Goal: Navigation & Orientation: Find specific page/section

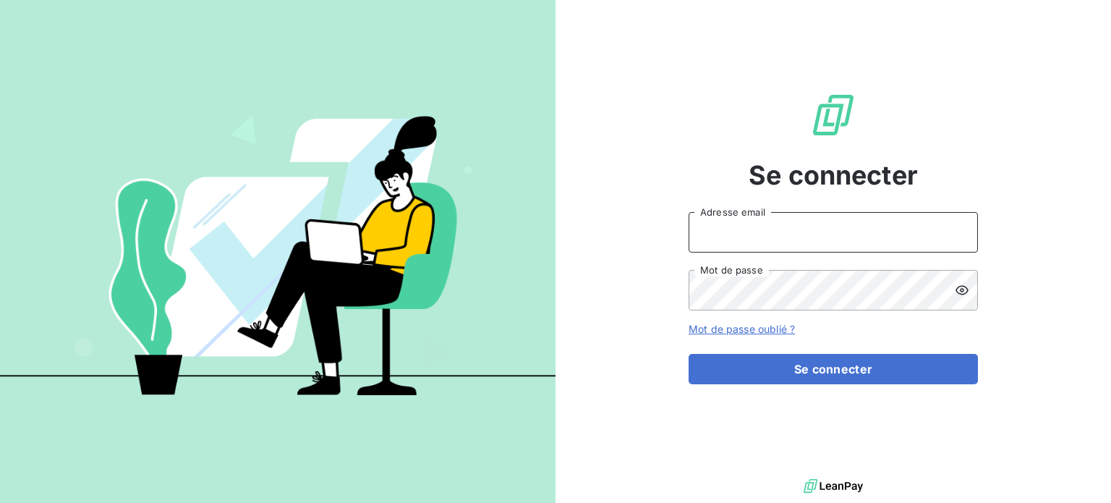
click at [787, 219] on input "Adresse email" at bounding box center [833, 232] width 289 height 41
type input "[EMAIL_ADDRESS][DOMAIN_NAME]"
click at [689, 354] on button "Se connecter" at bounding box center [833, 369] width 289 height 30
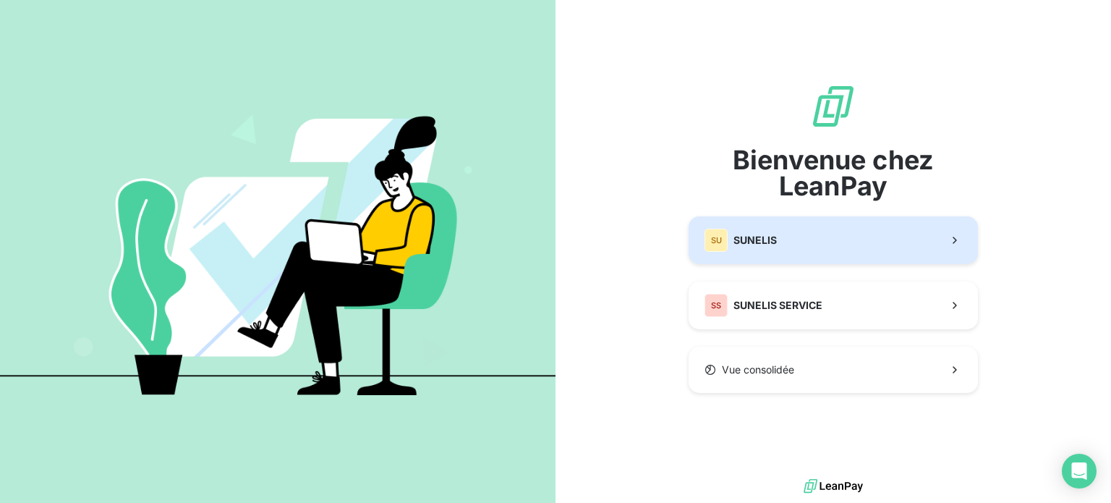
click at [783, 245] on button "SU SUNELIS" at bounding box center [833, 240] width 289 height 48
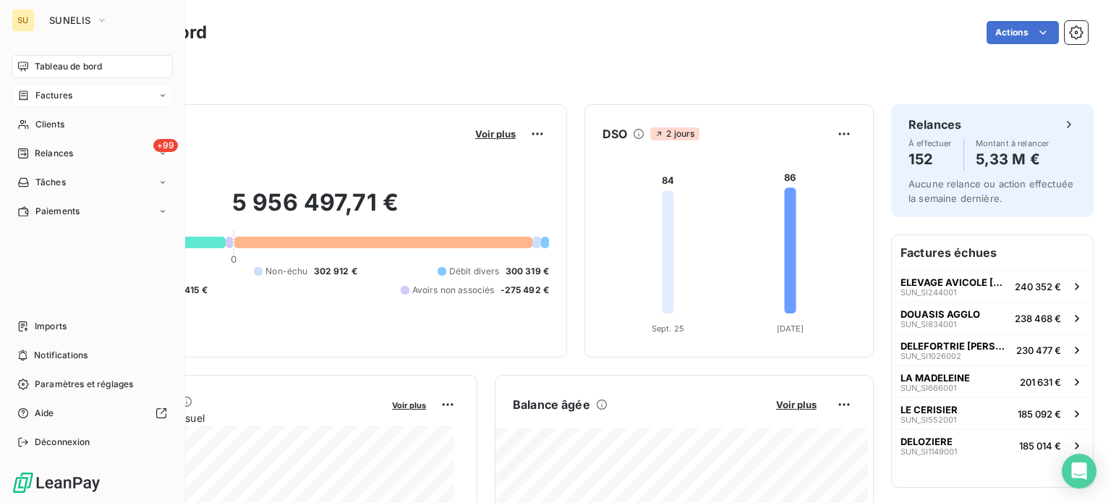
click at [49, 97] on span "Factures" at bounding box center [53, 95] width 37 height 13
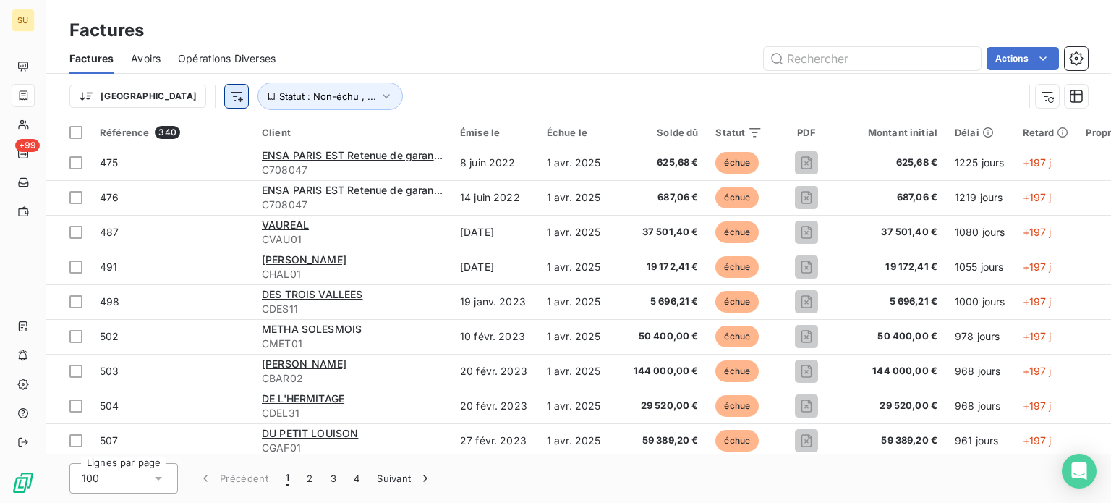
click at [168, 96] on html "SU +99 Factures Factures Avoirs Opérations Diverses Actions Trier Statut : Non-…" at bounding box center [555, 251] width 1111 height 503
type input "gse"
click at [313, 96] on html "SU +99 Factures Factures Avoirs Opérations Diverses Actions Trier gse Recherche…" at bounding box center [555, 251] width 1111 height 503
click at [334, 132] on div "Client" at bounding box center [352, 133] width 181 height 12
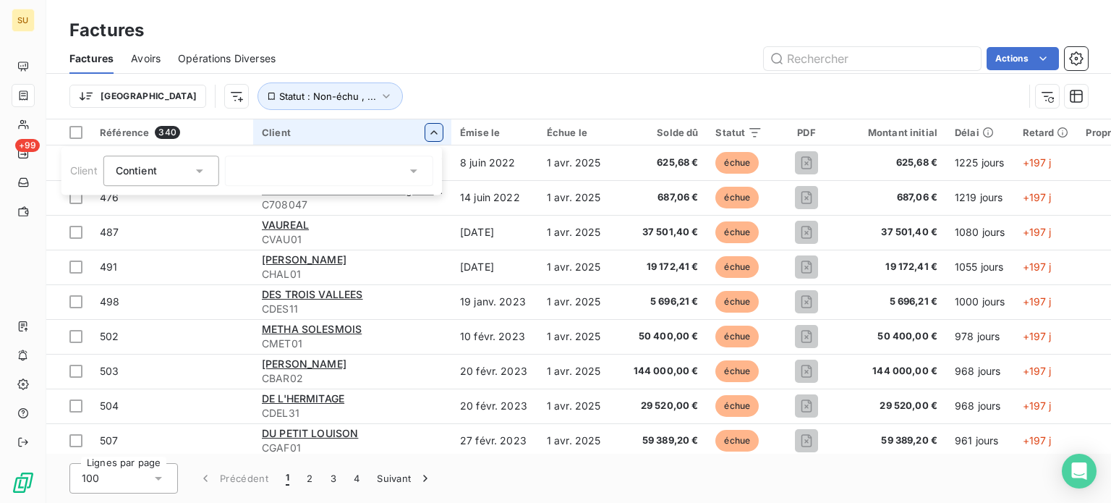
click at [441, 135] on html "SU +99 Factures Factures Avoirs Opérations Diverses Actions Trier Statut : Non-…" at bounding box center [555, 251] width 1111 height 503
click at [331, 173] on div at bounding box center [329, 171] width 208 height 30
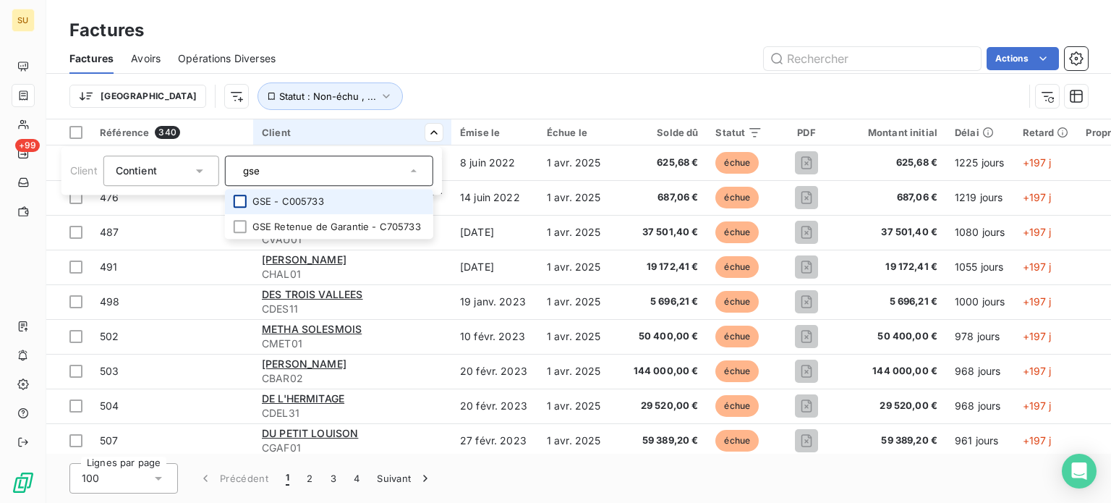
type input "gse"
click at [243, 200] on div at bounding box center [240, 201] width 13 height 13
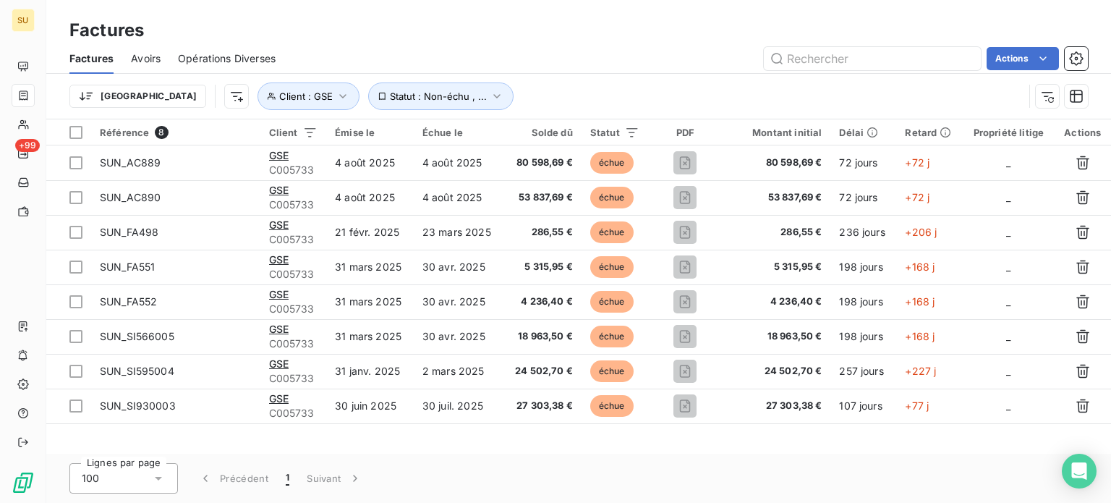
click at [576, 48] on html "SU +99 Factures Factures Avoirs Opérations Diverses Actions Trier Client : GSE …" at bounding box center [555, 251] width 1111 height 503
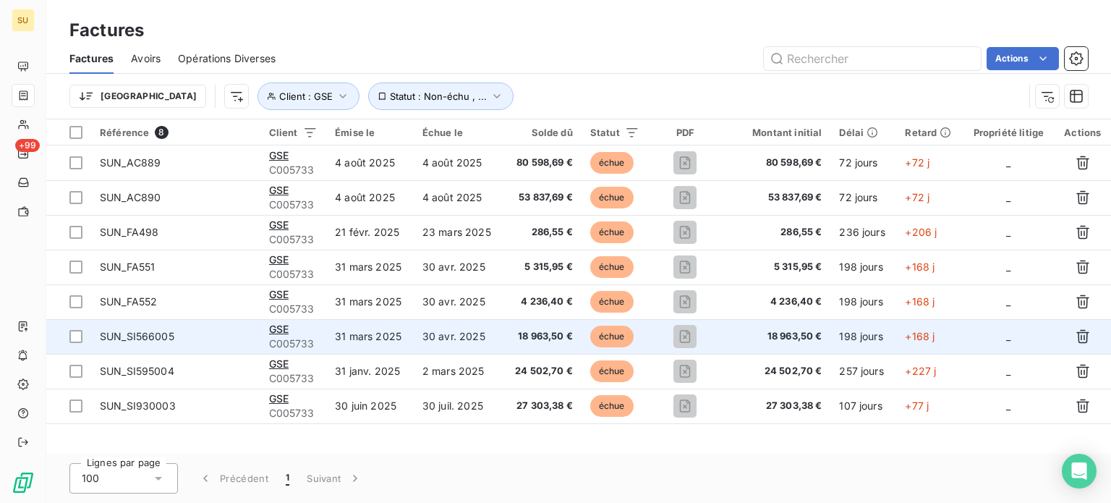
click at [145, 338] on span "SUN_SI566005" at bounding box center [137, 336] width 75 height 12
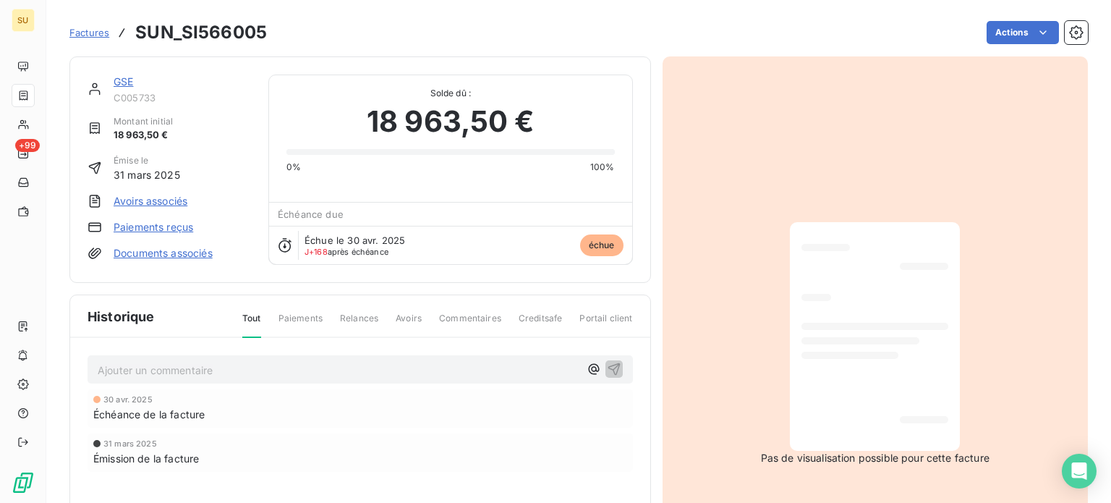
click at [465, 318] on span "Commentaires" at bounding box center [470, 324] width 62 height 25
click at [258, 366] on p "Ajouter un commentaire ﻿" at bounding box center [339, 370] width 482 height 18
click at [90, 32] on span "Factures" at bounding box center [89, 33] width 40 height 12
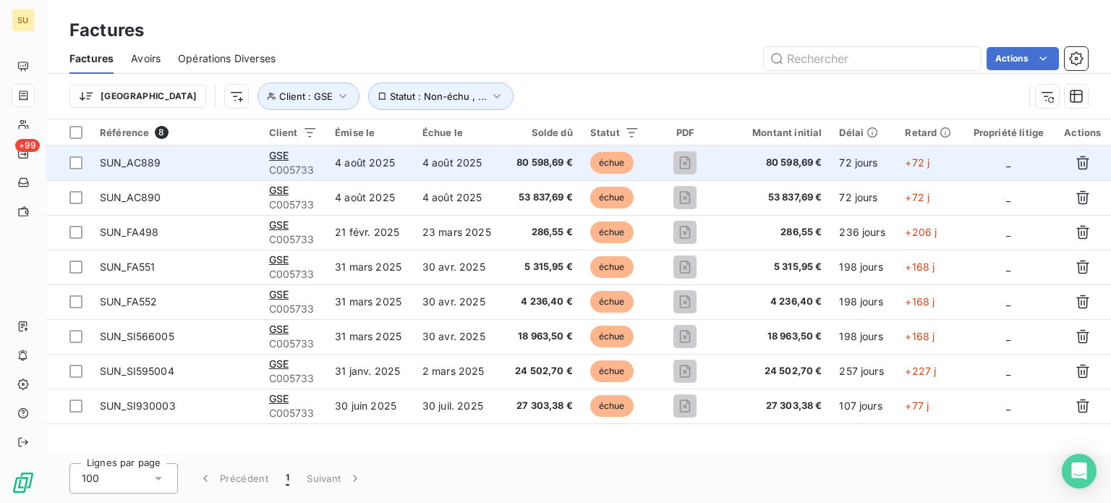
click at [143, 164] on span "SUN_AC889" at bounding box center [130, 162] width 61 height 12
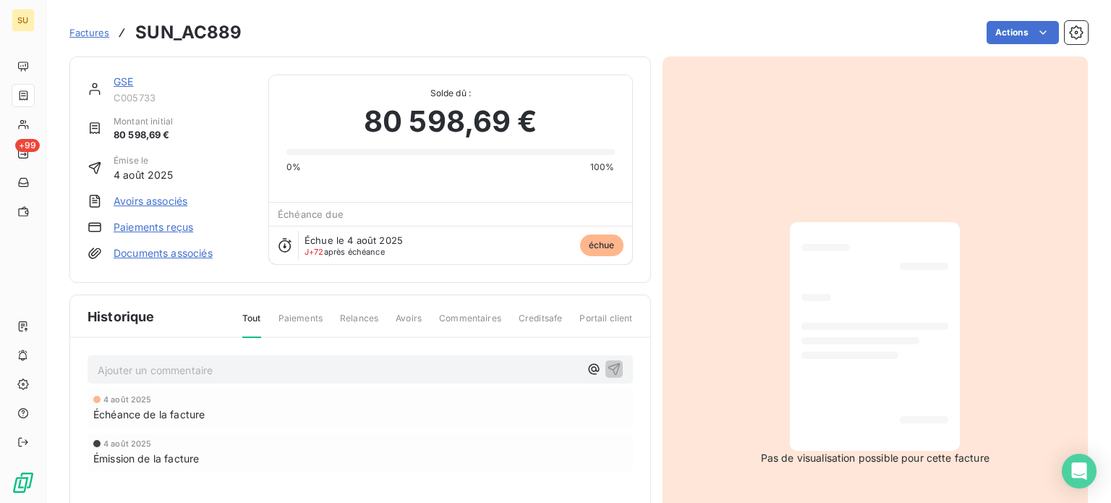
click at [164, 231] on link "Paiements reçus" at bounding box center [154, 227] width 80 height 14
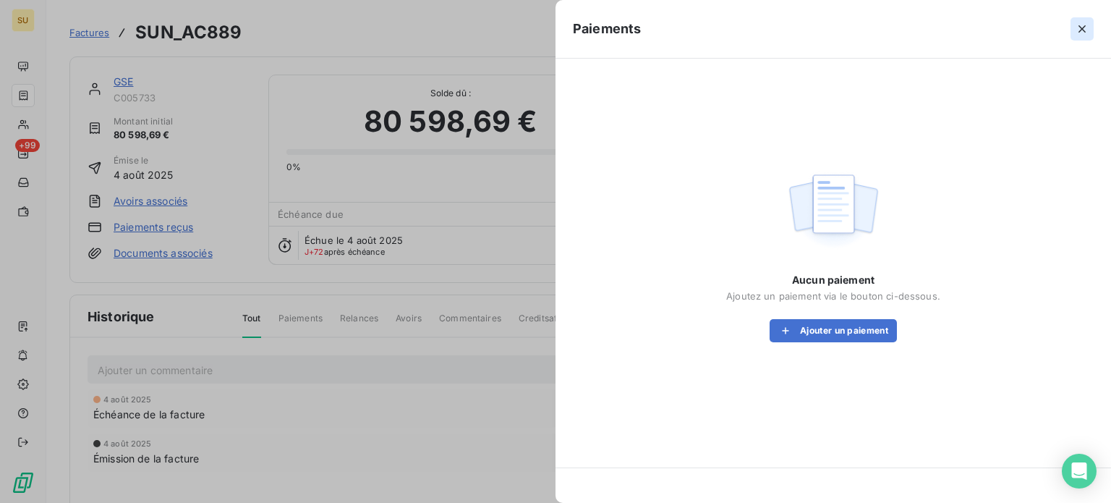
click at [1083, 34] on icon "button" at bounding box center [1082, 29] width 14 height 14
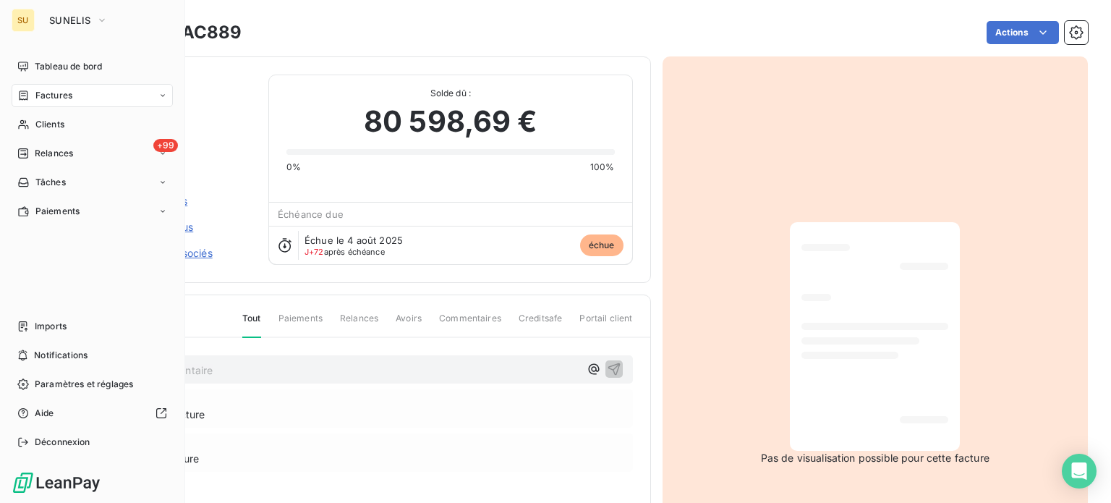
click at [27, 24] on div "SU" at bounding box center [23, 20] width 23 height 23
click at [78, 64] on span "Tableau de bord" at bounding box center [68, 66] width 67 height 13
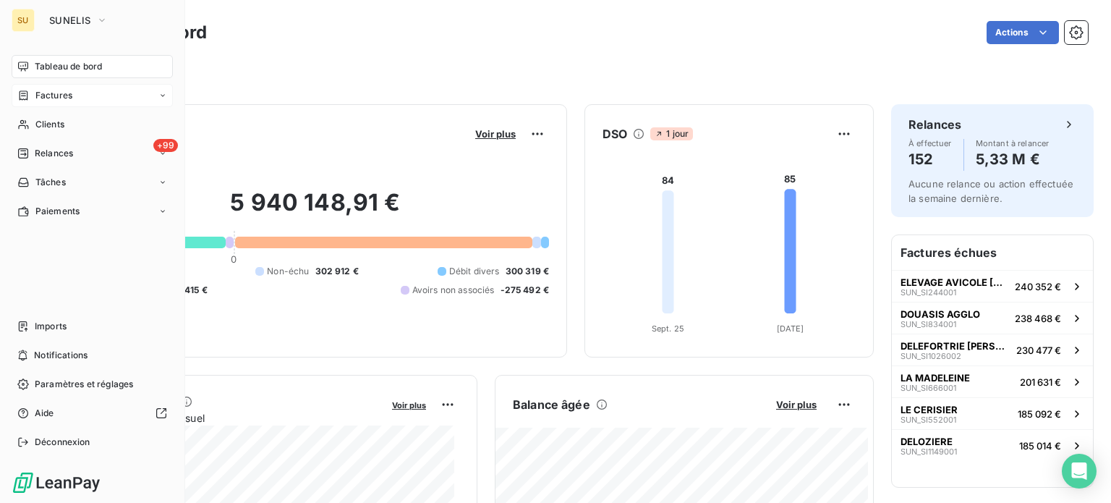
click at [21, 22] on div "SU" at bounding box center [23, 20] width 23 height 23
click at [55, 69] on span "Tableau de bord" at bounding box center [68, 66] width 67 height 13
click at [56, 96] on span "Factures" at bounding box center [53, 95] width 37 height 13
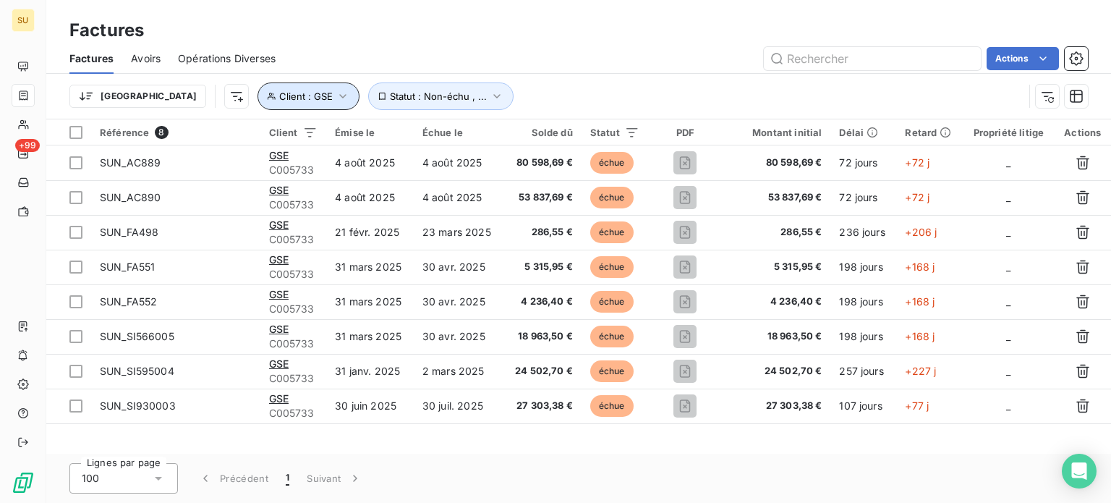
click at [339, 96] on icon "button" at bounding box center [342, 96] width 7 height 4
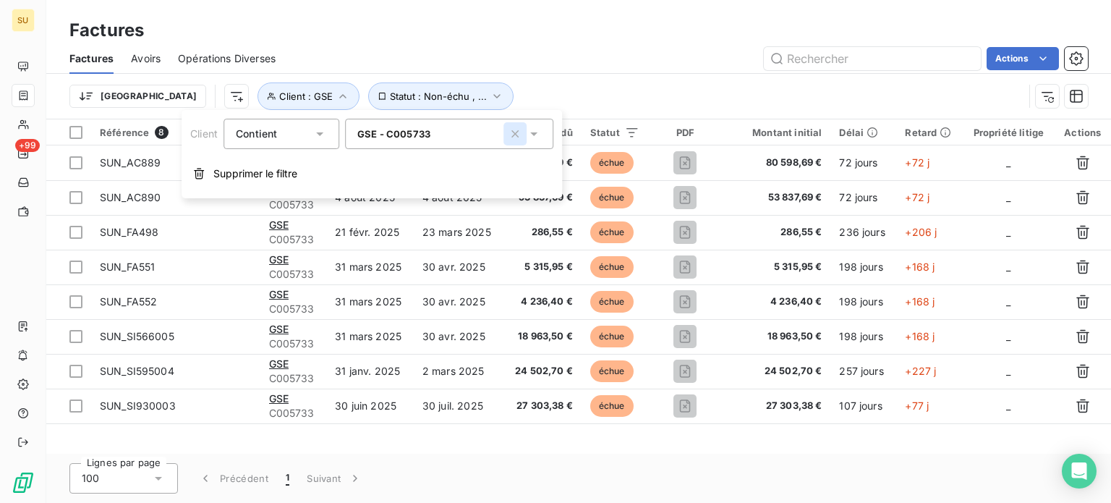
click at [515, 133] on icon "button" at bounding box center [515, 133] width 7 height 7
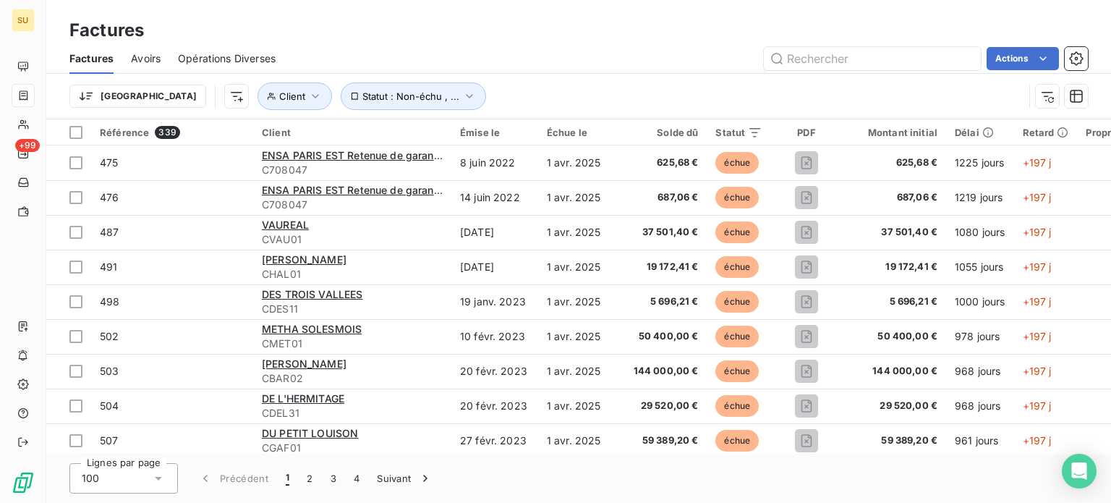
click at [487, 96] on div "Trier Client Statut : Non-échu , ..." at bounding box center [546, 95] width 954 height 27
click at [306, 480] on button "2" at bounding box center [309, 478] width 23 height 30
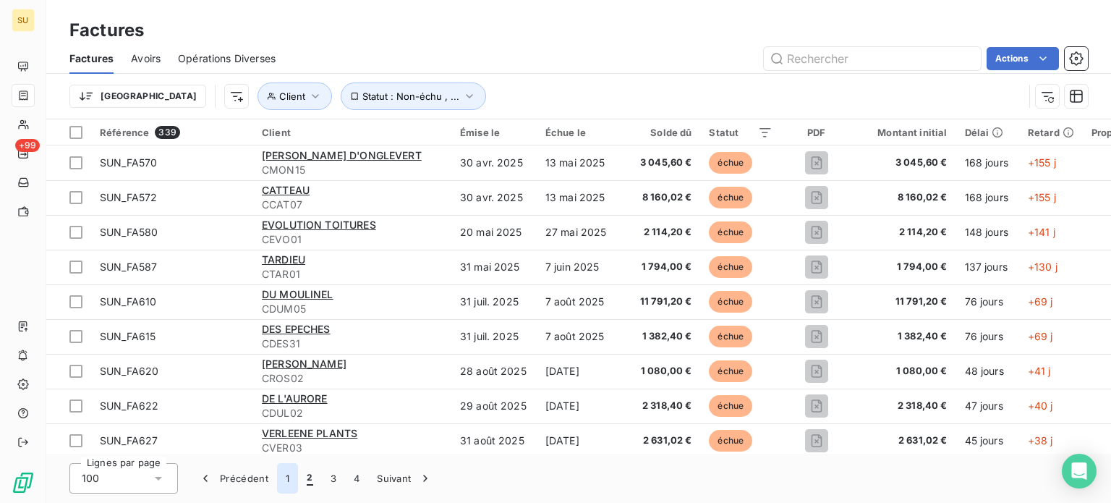
click at [289, 475] on button "1" at bounding box center [287, 478] width 21 height 30
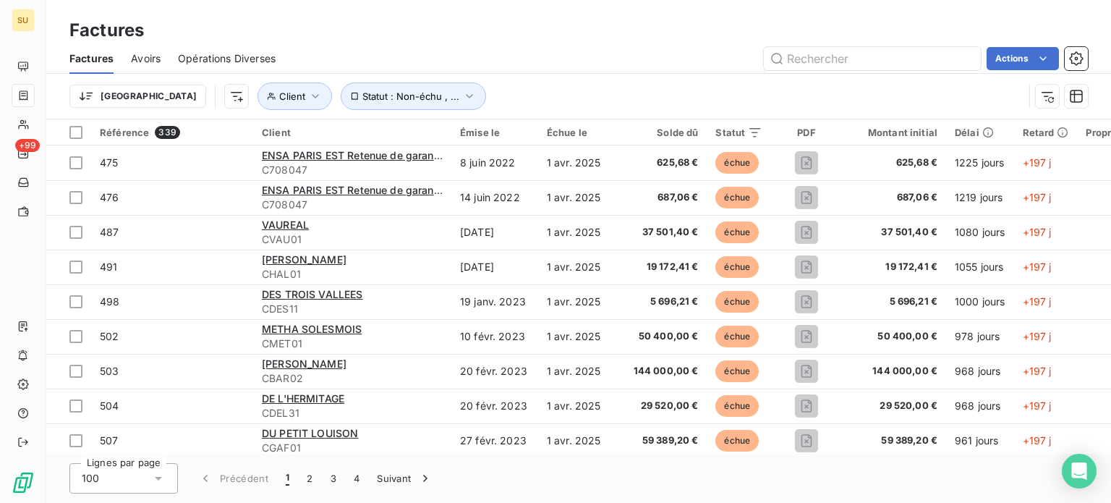
click at [452, 41] on div "Factures" at bounding box center [578, 30] width 1065 height 26
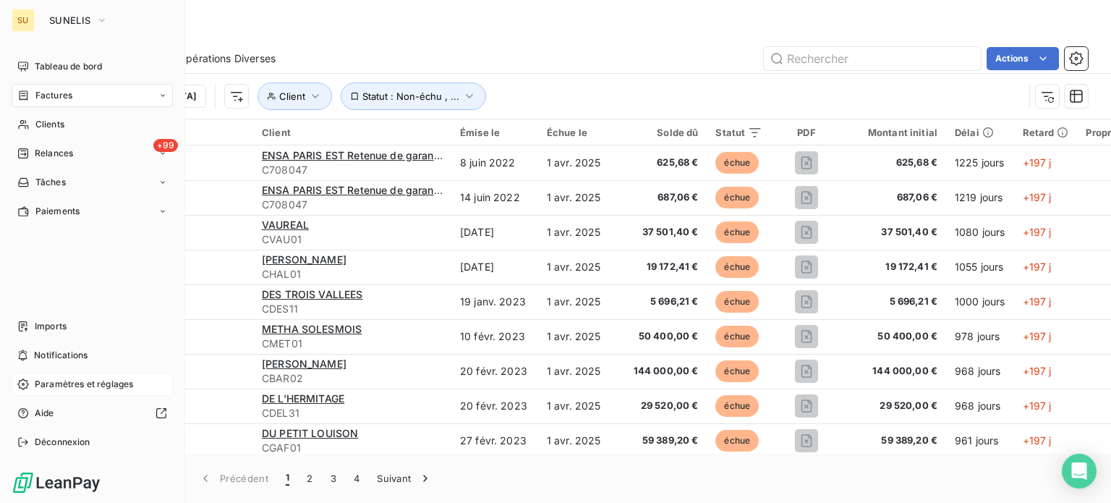
click at [68, 381] on span "Paramètres et réglages" at bounding box center [84, 384] width 98 height 13
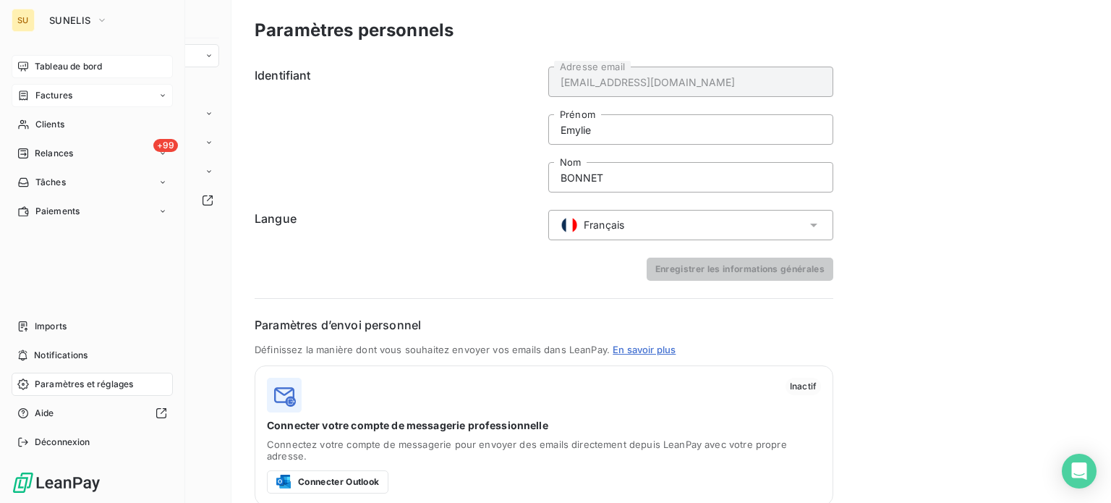
click at [52, 61] on span "Tableau de bord" at bounding box center [68, 66] width 67 height 13
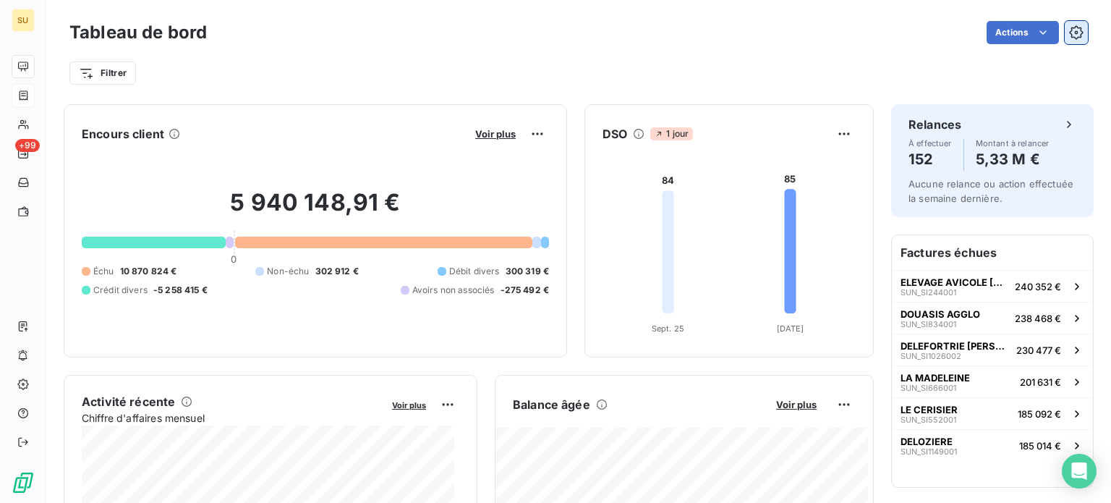
click at [1071, 37] on icon "button" at bounding box center [1076, 32] width 14 height 14
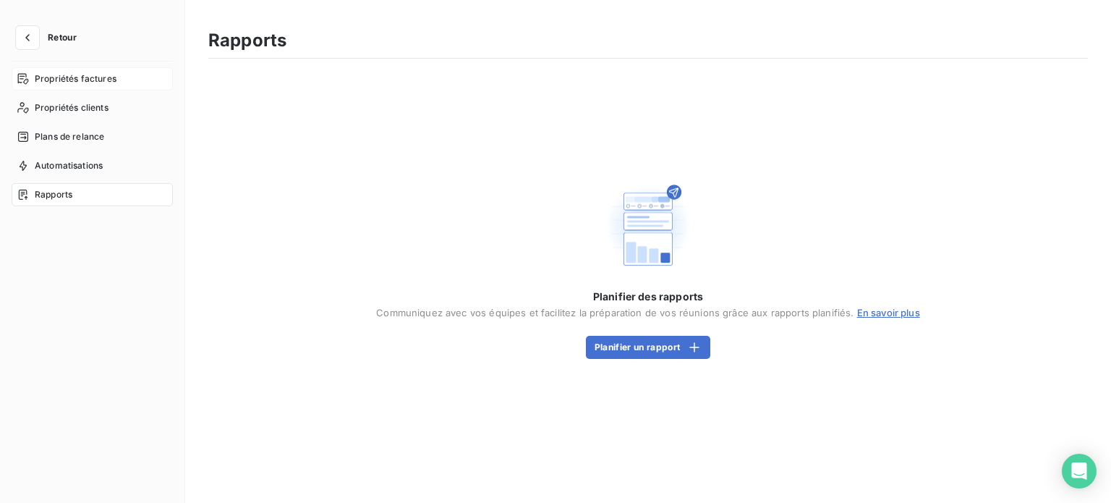
click at [93, 80] on span "Propriétés factures" at bounding box center [76, 78] width 82 height 13
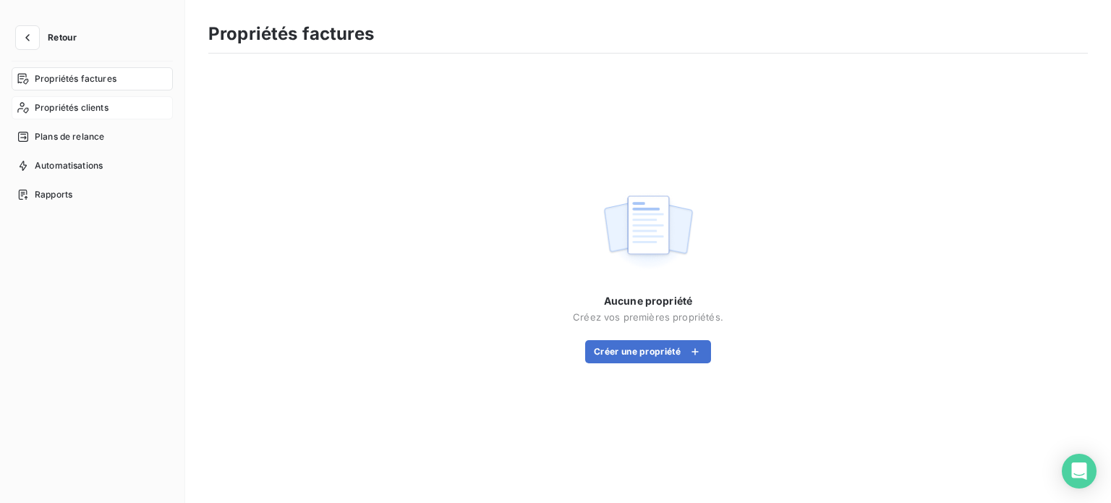
click at [88, 105] on span "Propriétés clients" at bounding box center [72, 107] width 74 height 13
click at [84, 135] on span "Plans de relance" at bounding box center [69, 136] width 69 height 13
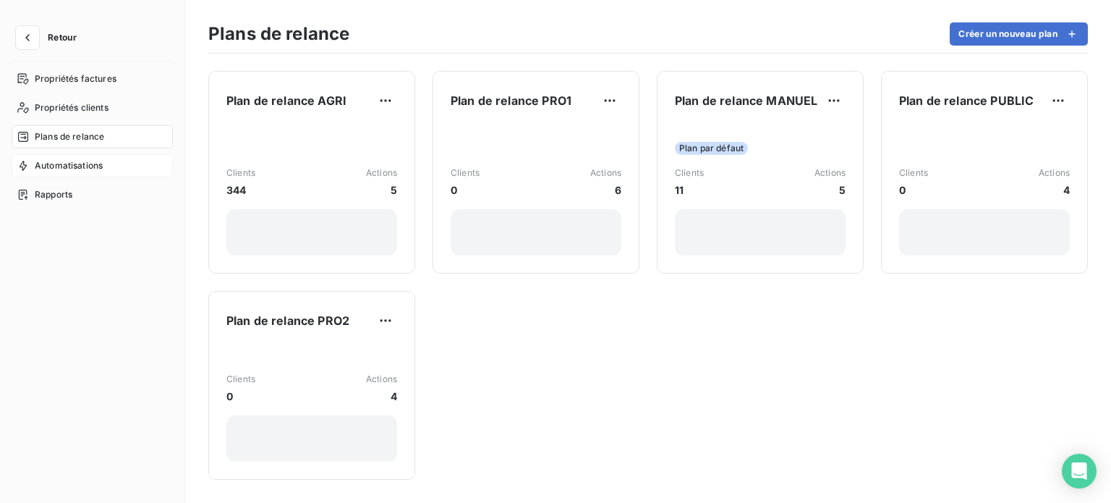
click at [77, 167] on span "Automatisations" at bounding box center [69, 165] width 68 height 13
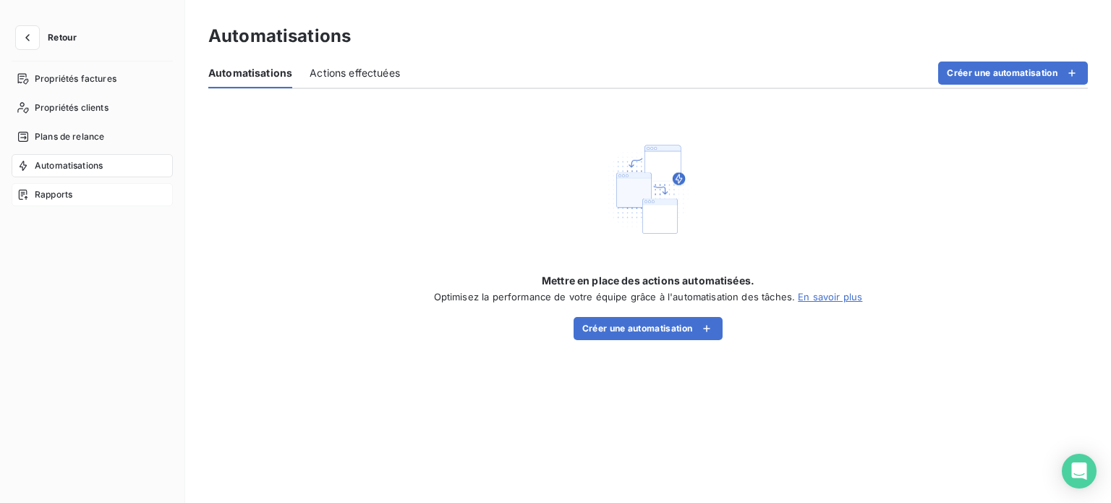
click at [69, 193] on span "Rapports" at bounding box center [54, 194] width 38 height 13
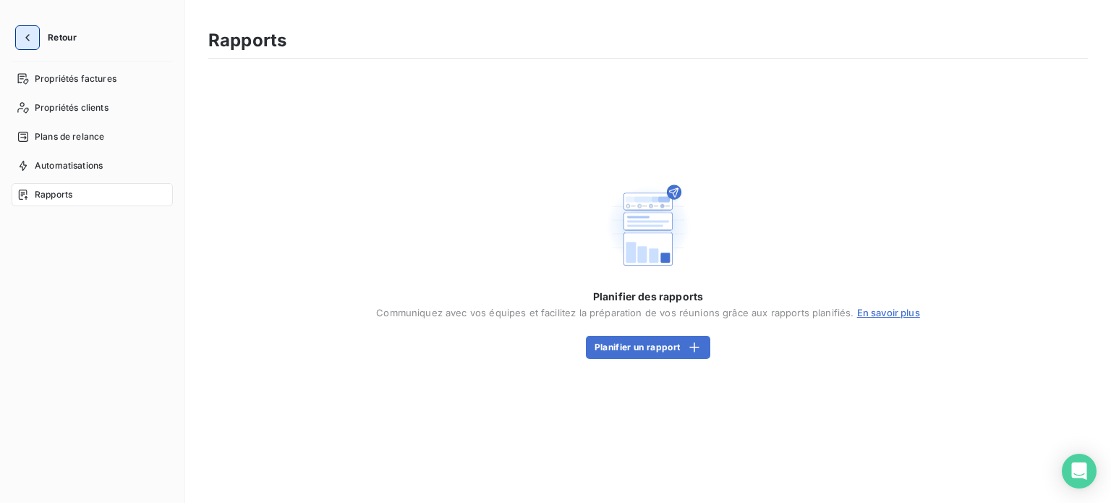
click at [27, 40] on icon "button" at bounding box center [27, 37] width 14 height 14
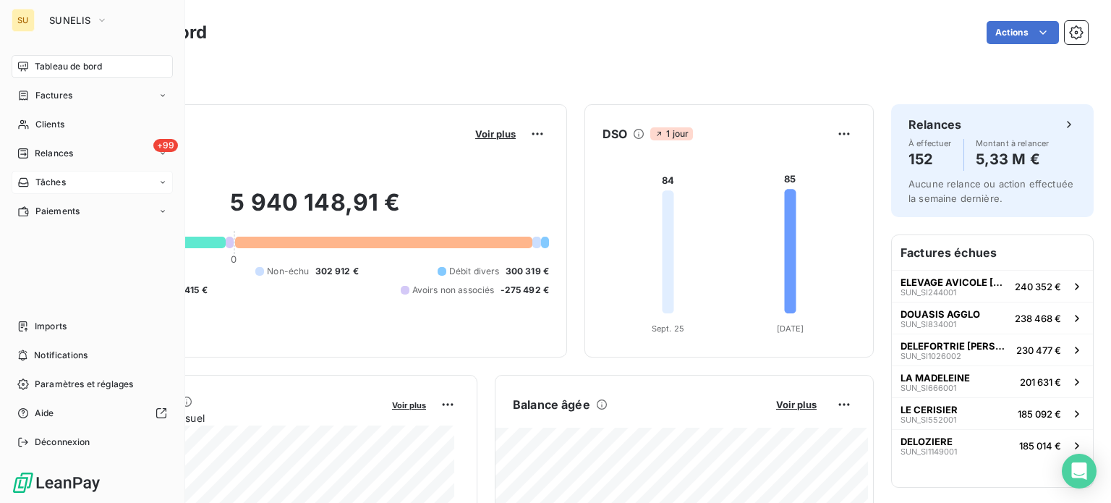
click at [77, 182] on div "Tâches" at bounding box center [92, 182] width 161 height 23
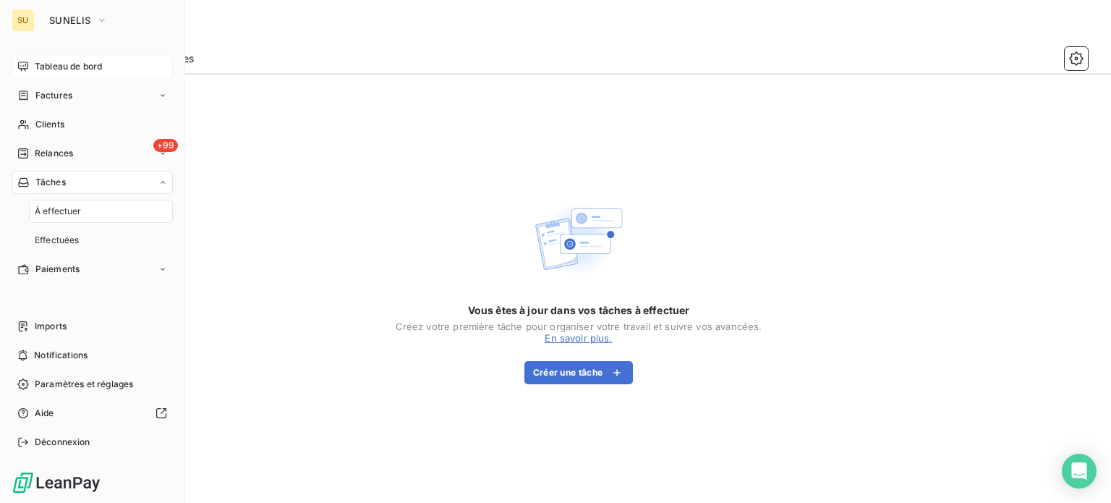
click at [93, 72] on span "Tableau de bord" at bounding box center [68, 66] width 67 height 13
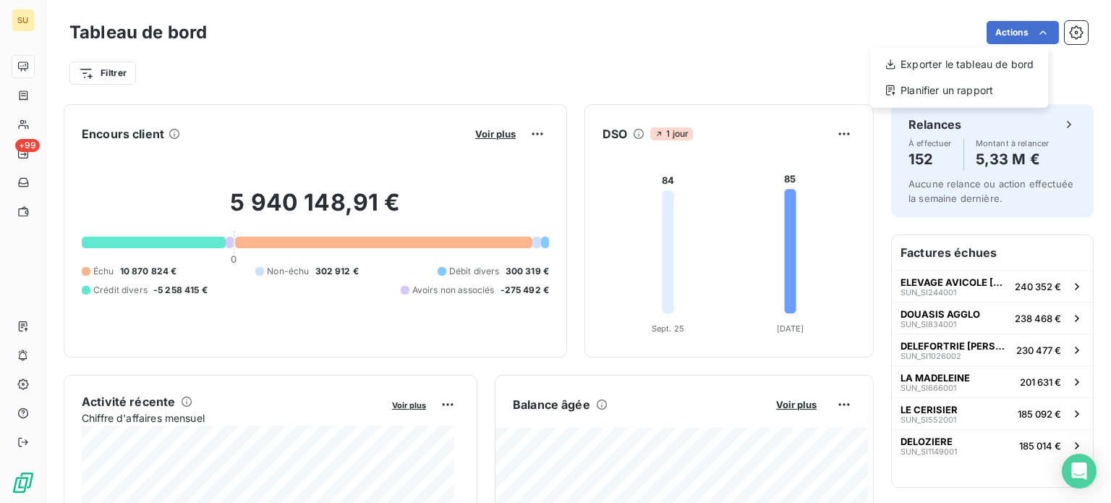
click at [1035, 37] on html "SU +99 Tableau de bord Actions Exporter le tableau de bord Planifier un rapport…" at bounding box center [555, 251] width 1111 height 503
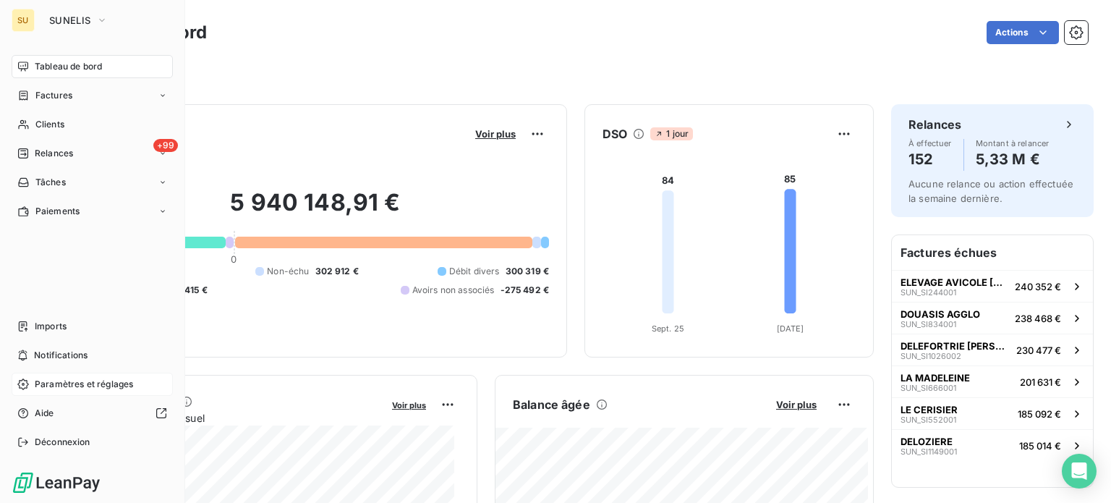
click at [87, 380] on span "Paramètres et réglages" at bounding box center [84, 384] width 98 height 13
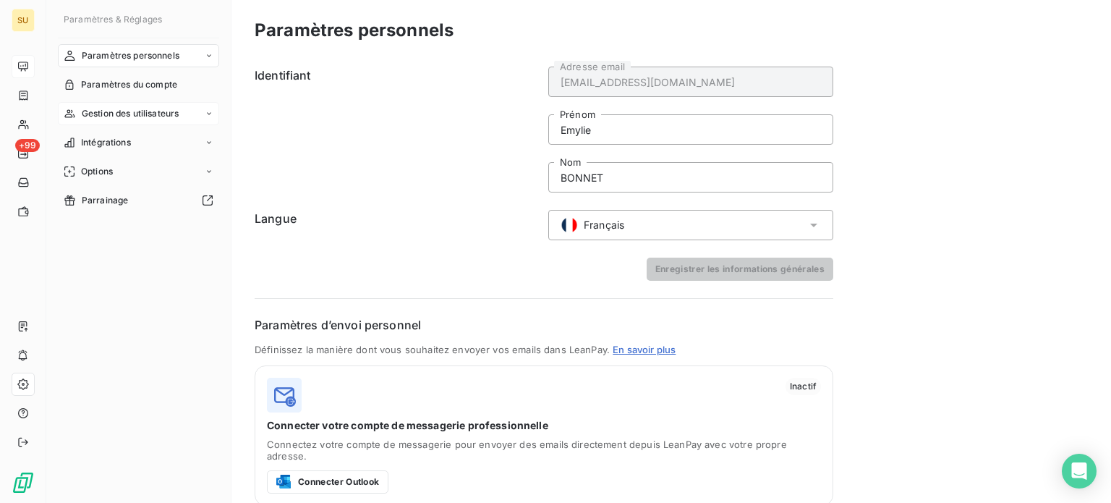
click at [153, 111] on span "Gestion des utilisateurs" at bounding box center [131, 113] width 98 height 13
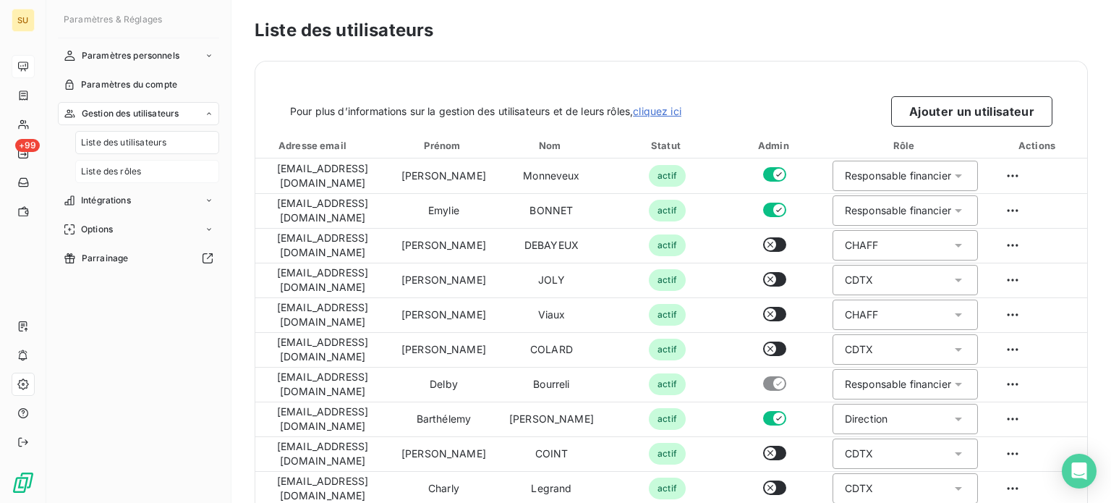
click at [135, 170] on span "Liste des rôles" at bounding box center [111, 171] width 60 height 13
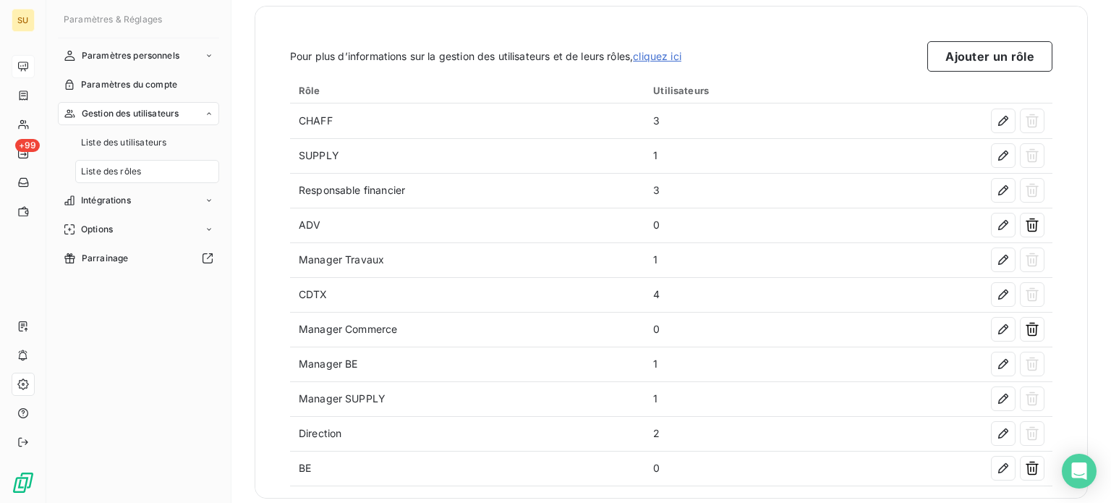
scroll to position [67, 0]
